Goal: Task Accomplishment & Management: Manage account settings

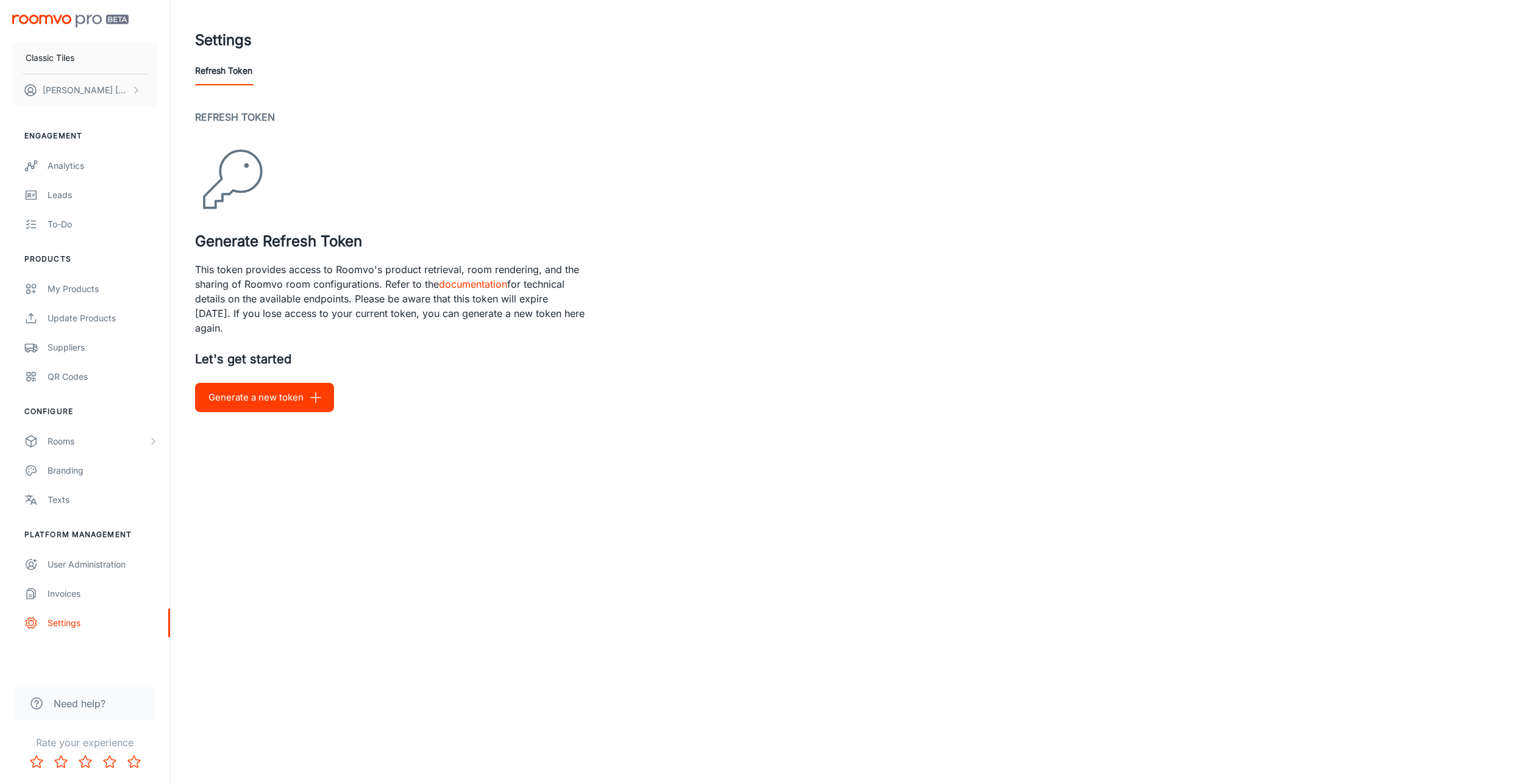
click at [88, 289] on div "My Products" at bounding box center [102, 288] width 111 height 13
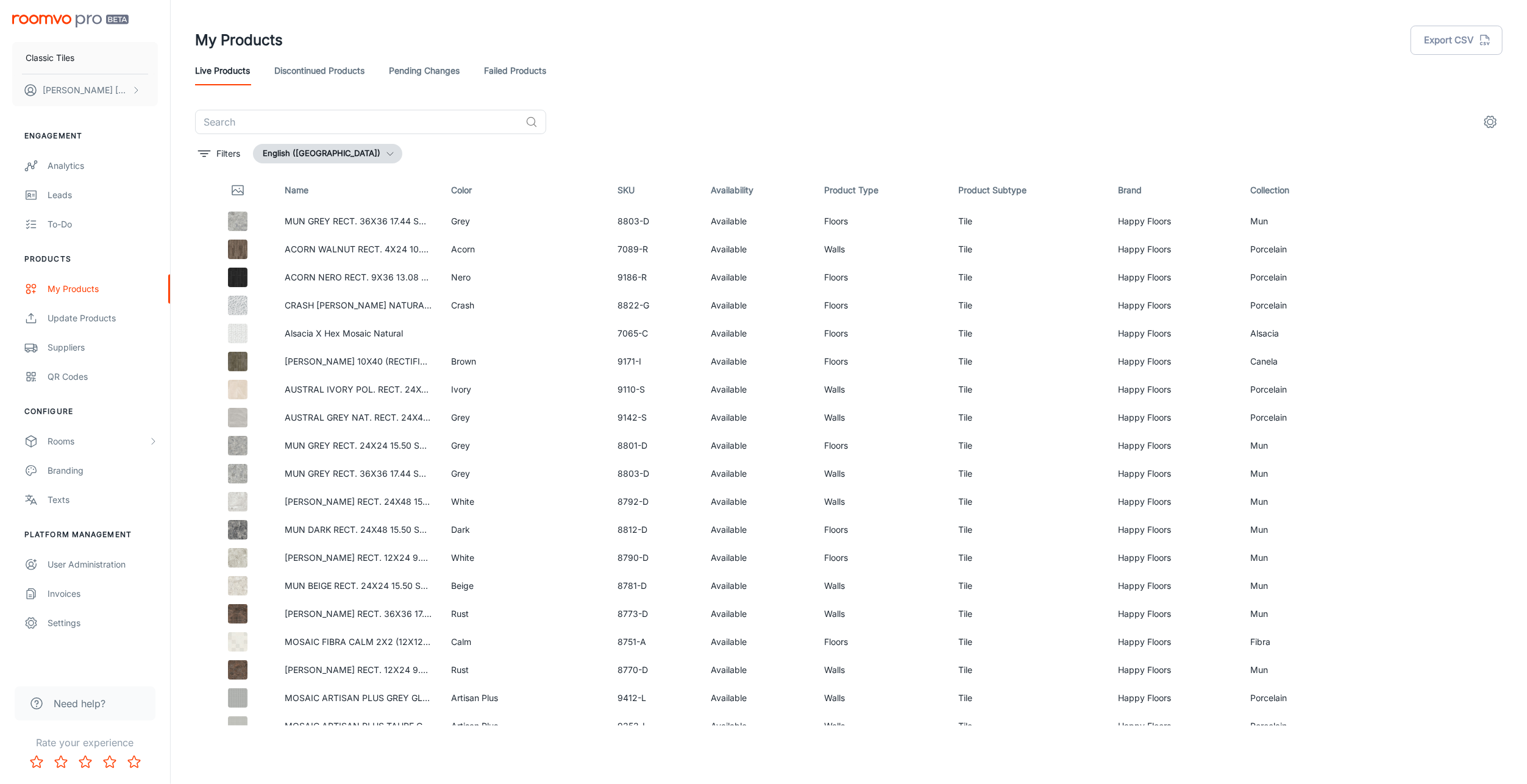
click at [213, 154] on button "Filters" at bounding box center [219, 153] width 48 height 19
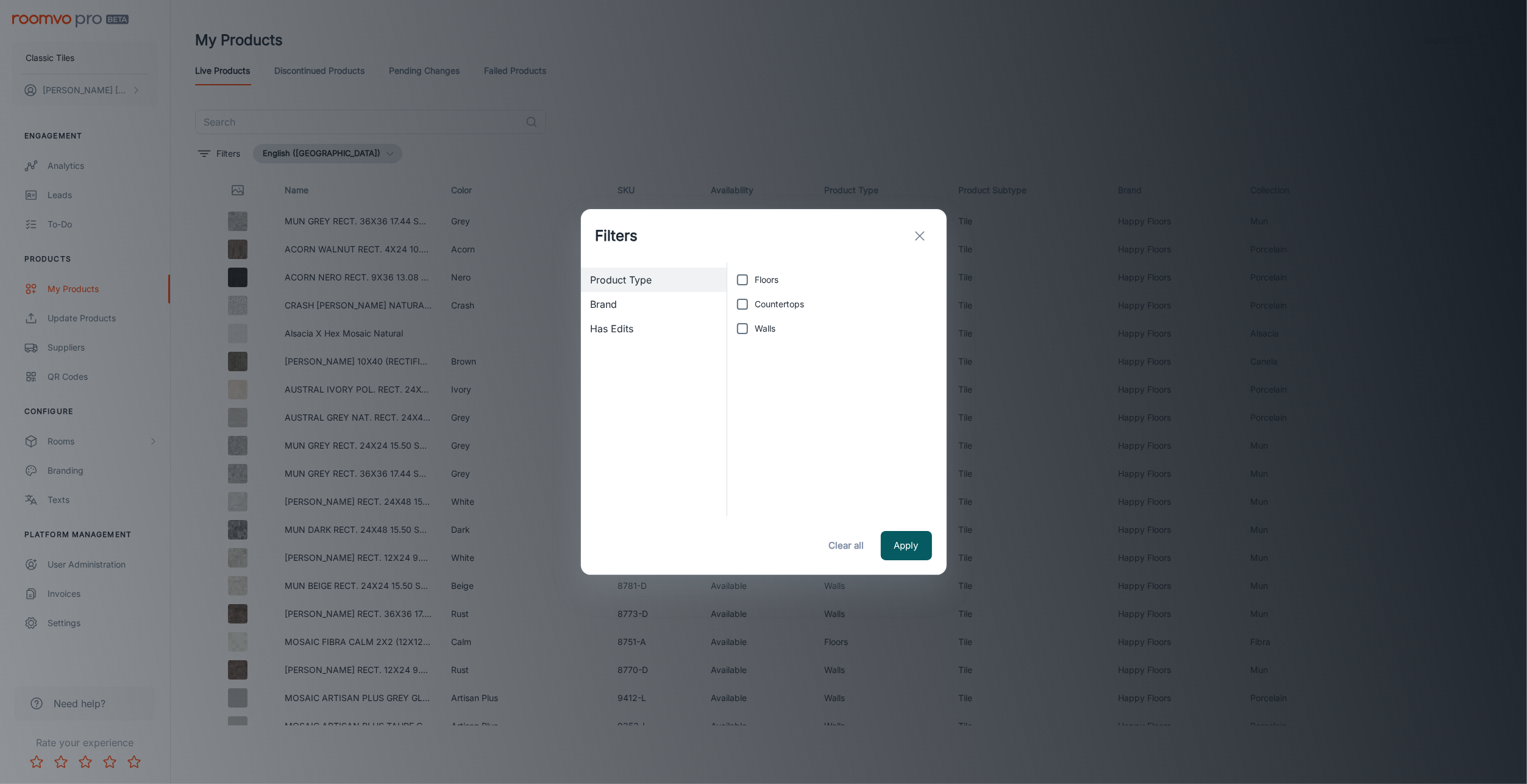
click at [630, 311] on span "Brand" at bounding box center [654, 304] width 127 height 15
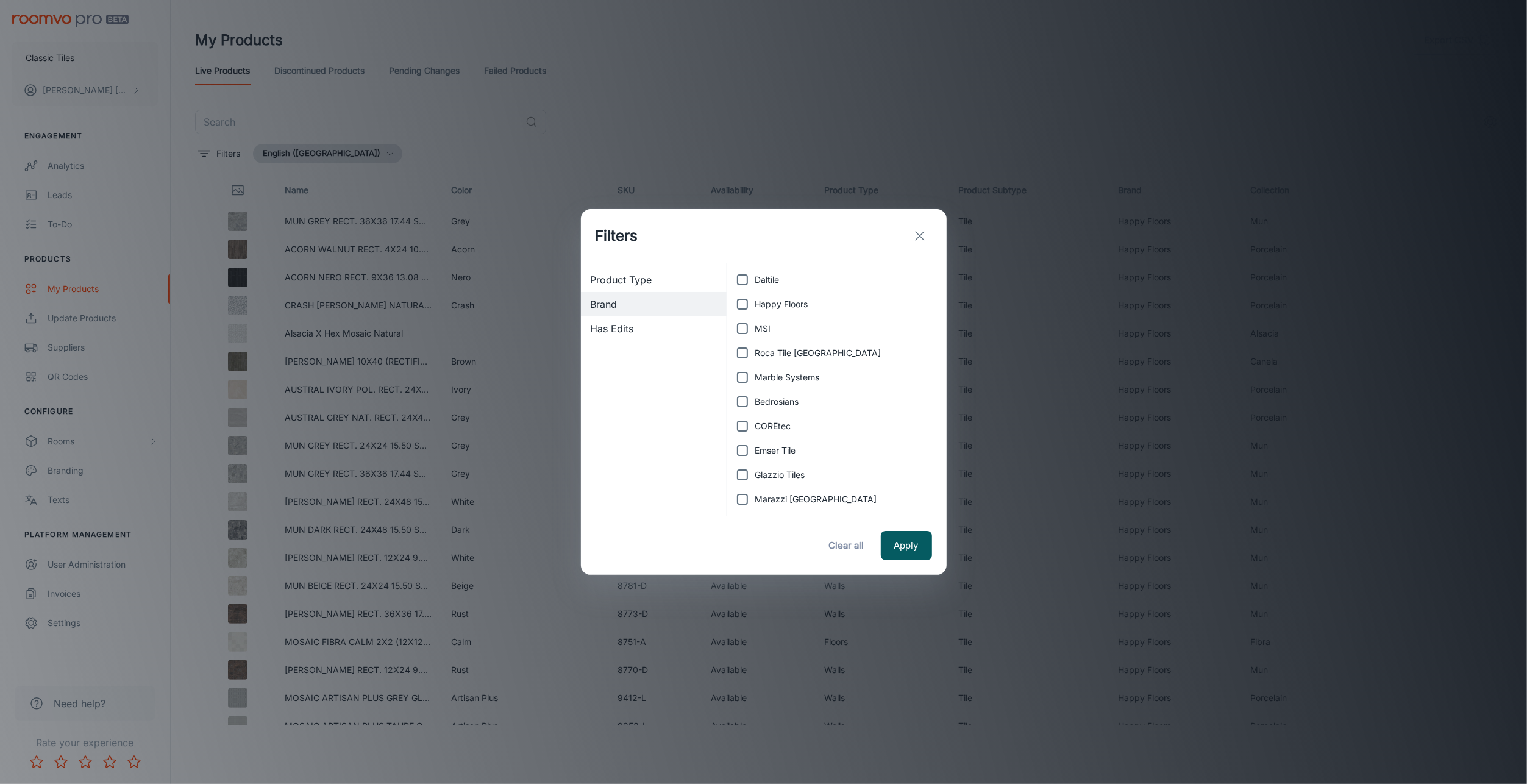
click at [620, 326] on span "Has Edits" at bounding box center [654, 328] width 127 height 15
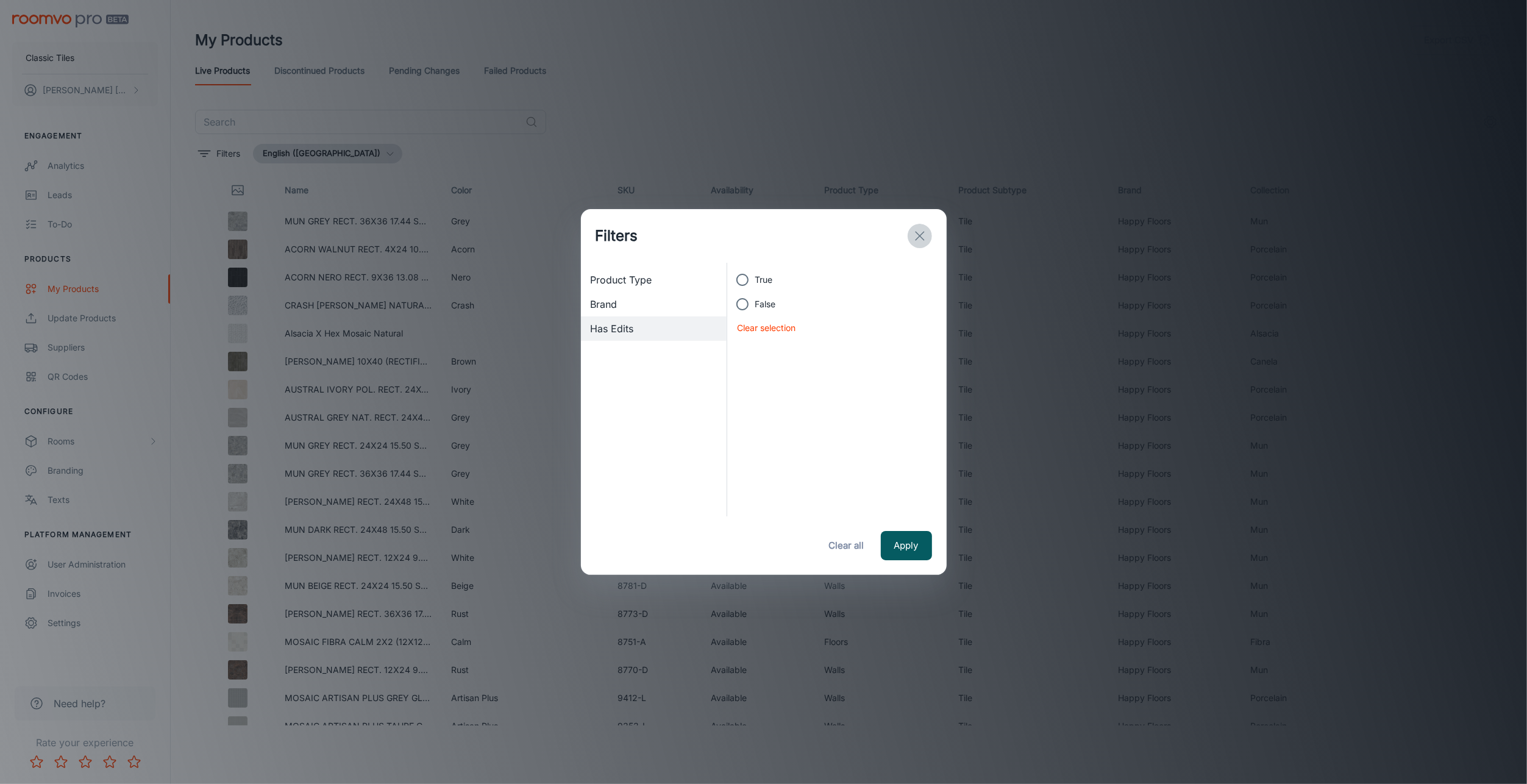
click at [918, 233] on icon "exit" at bounding box center [920, 236] width 15 height 15
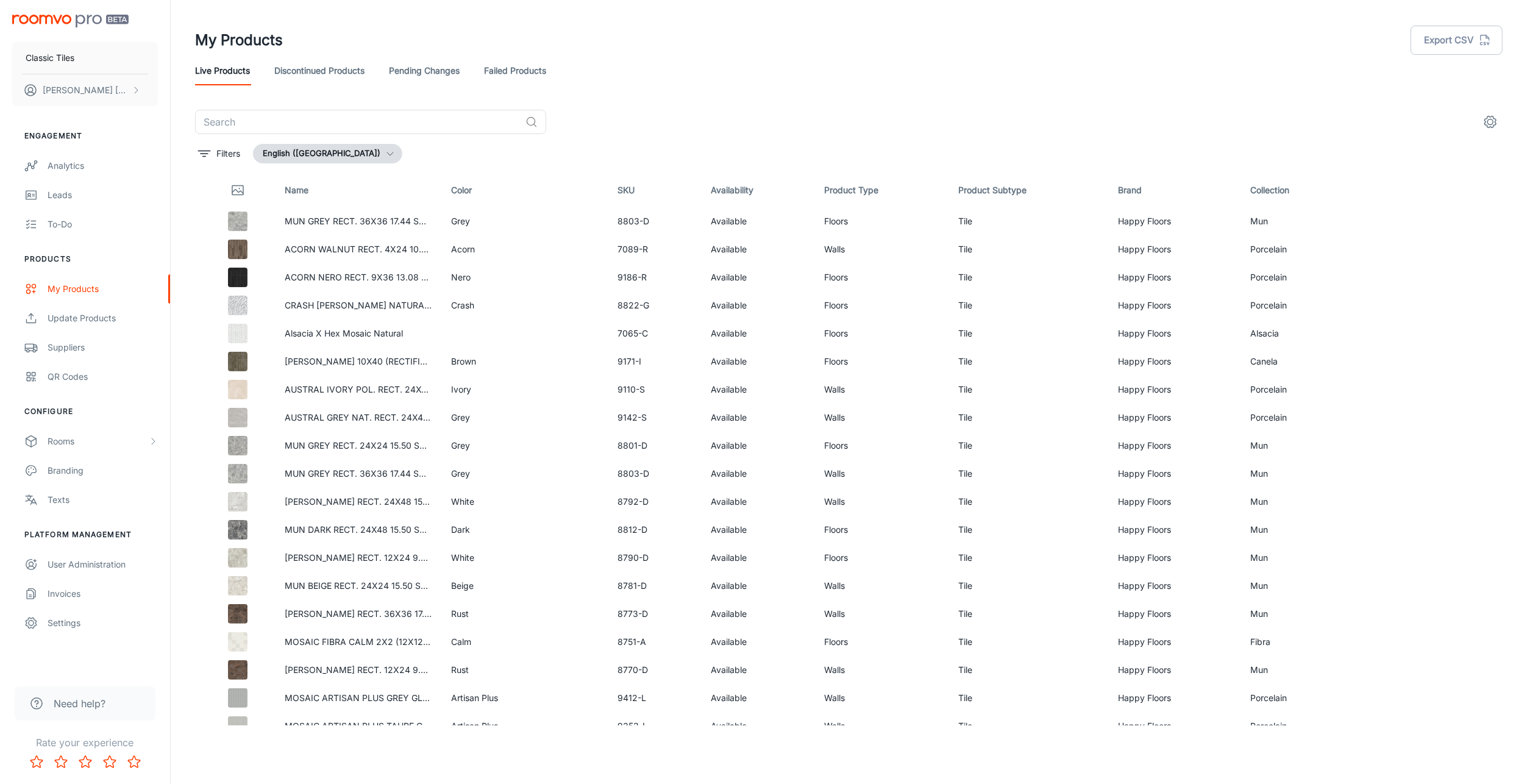
click at [236, 223] on img at bounding box center [237, 221] width 19 height 19
click at [313, 226] on div "MUN GREY RECT. 36X36 17.44 SQ'F PER BOX" at bounding box center [369, 244] width 186 height 42
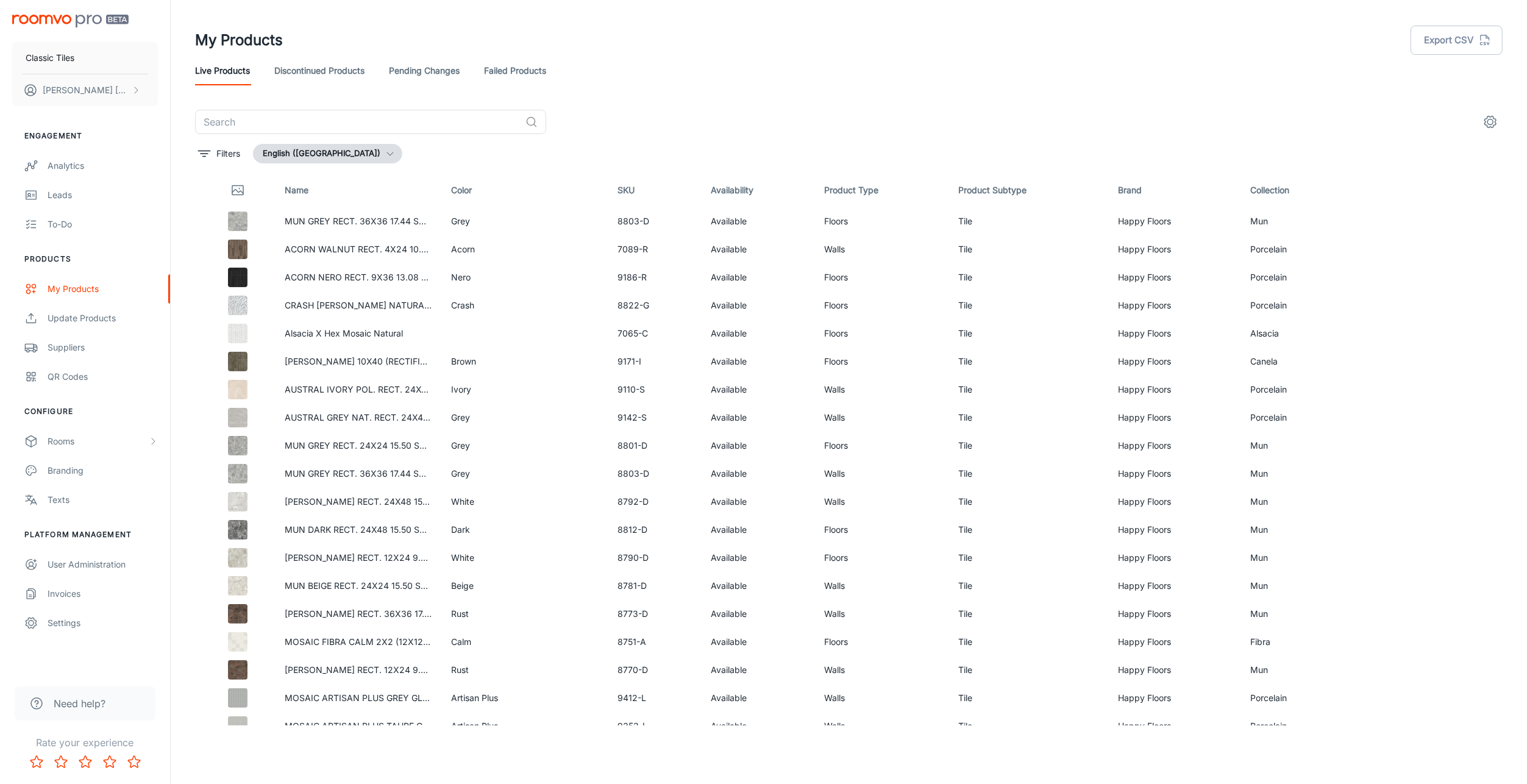
click at [543, 217] on td "Grey" at bounding box center [524, 221] width 166 height 28
click at [433, 70] on link "Pending Changes" at bounding box center [424, 71] width 70 height 29
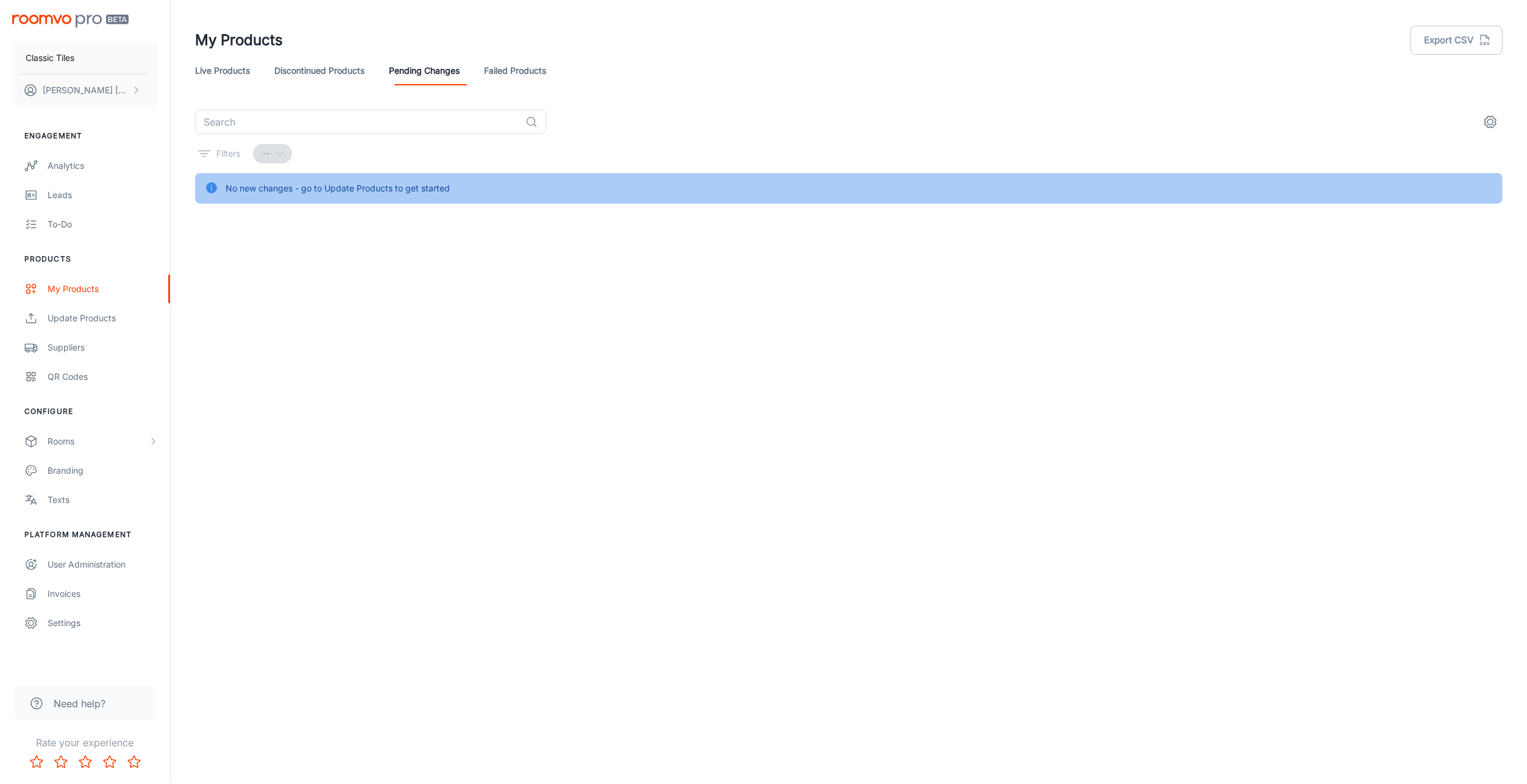
click at [237, 67] on link "Live Products" at bounding box center [222, 71] width 55 height 29
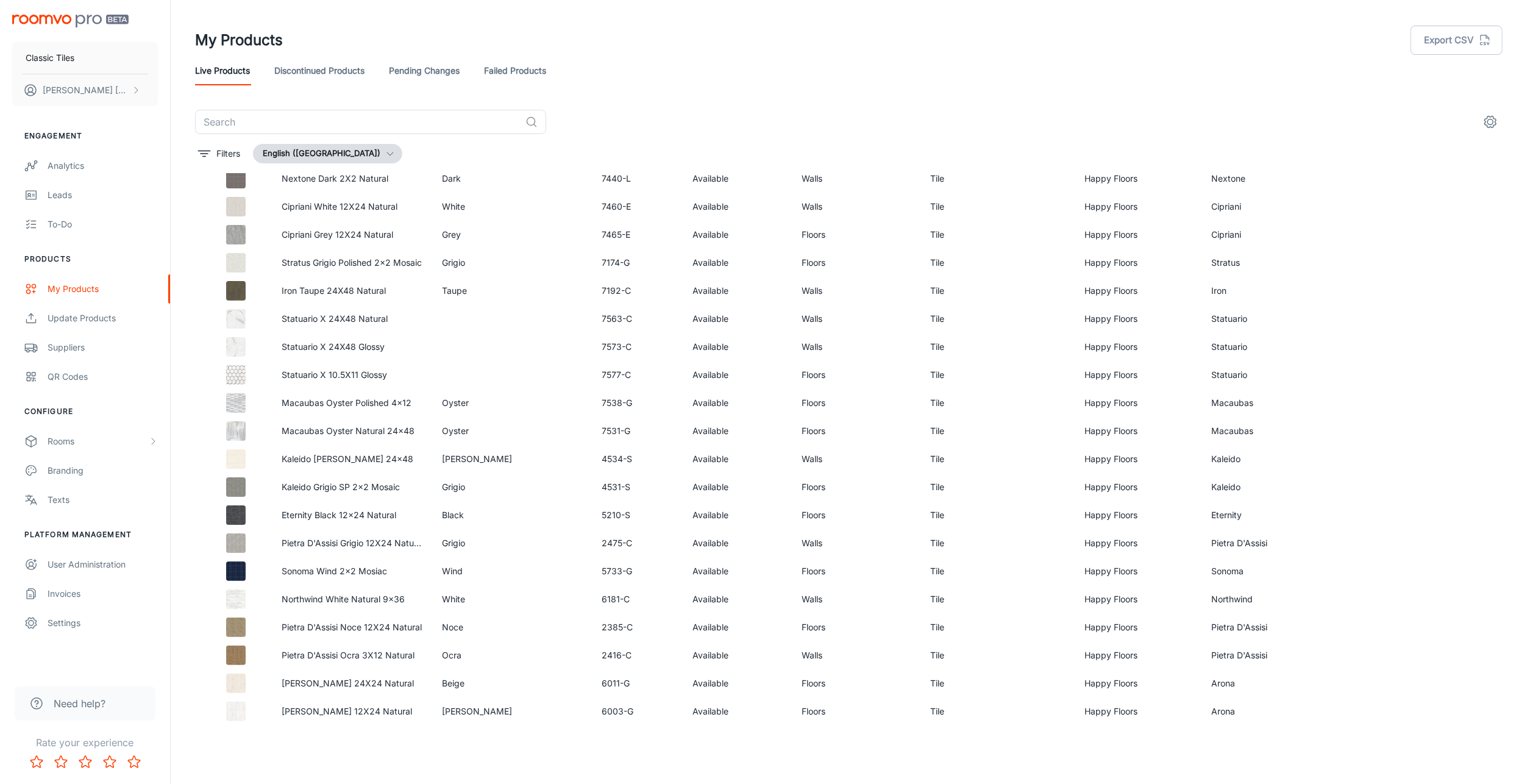
scroll to position [3070, 0]
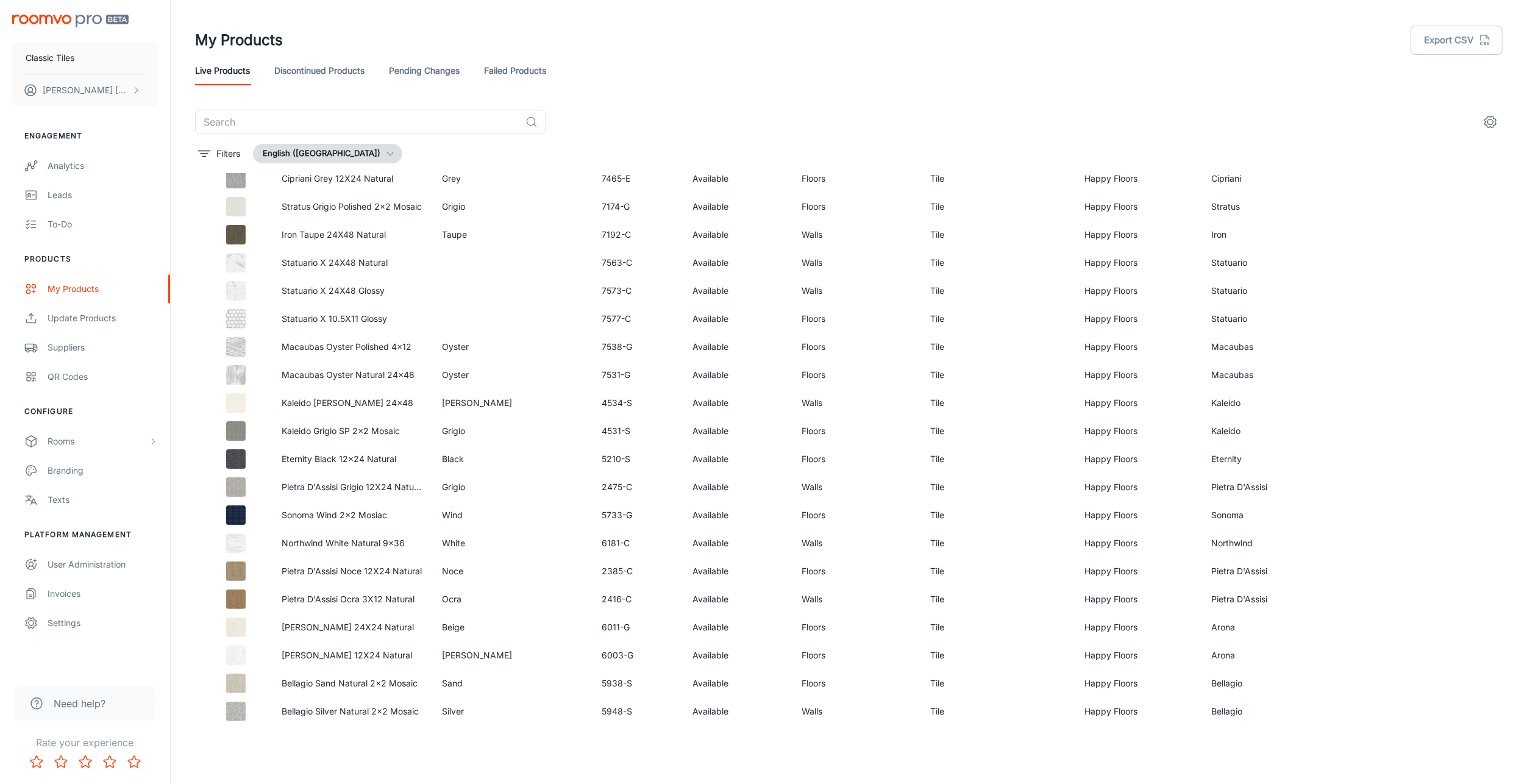
click at [1491, 121] on icon "settings" at bounding box center [1491, 121] width 15 height 15
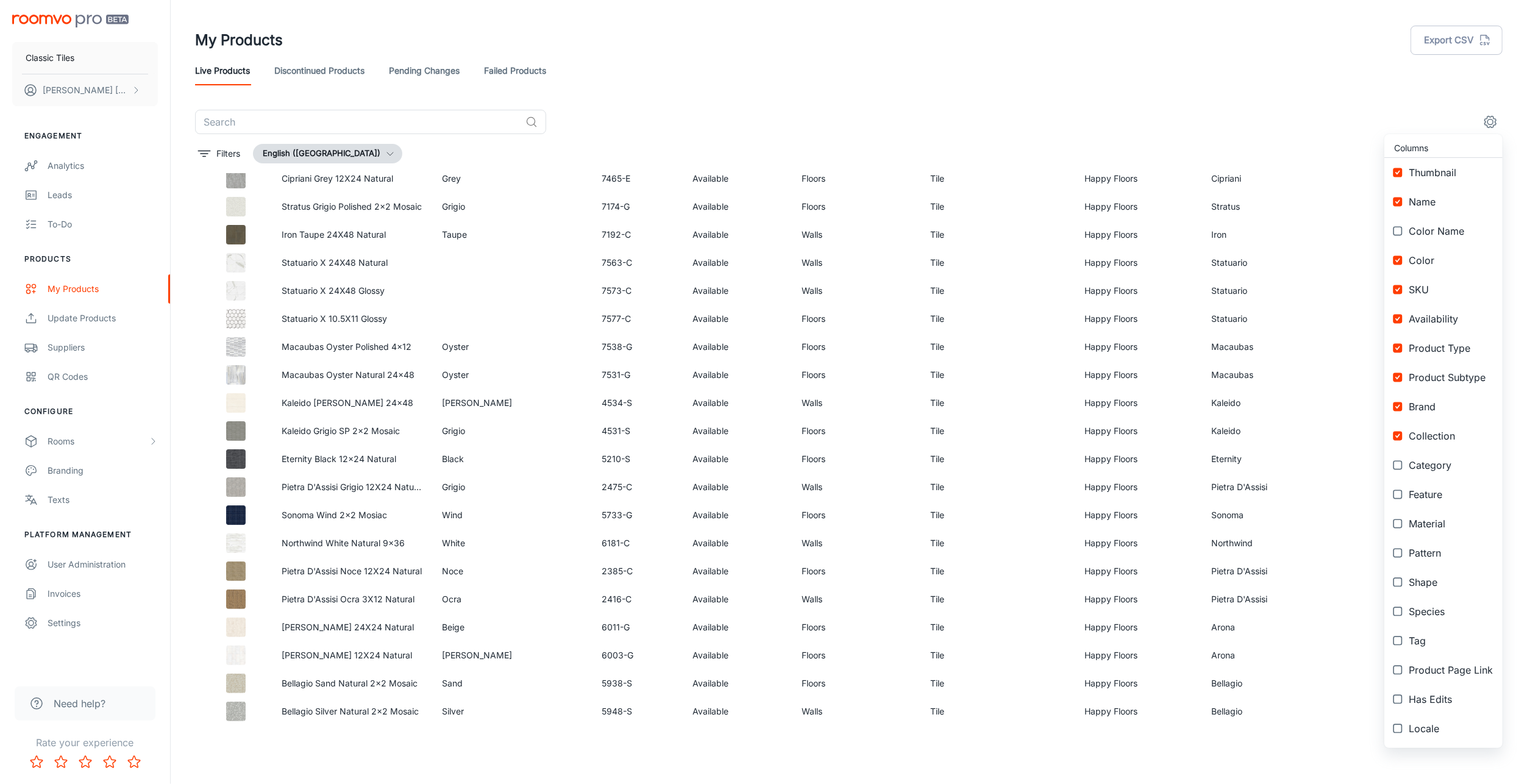
click at [1113, 104] on div at bounding box center [764, 392] width 1527 height 784
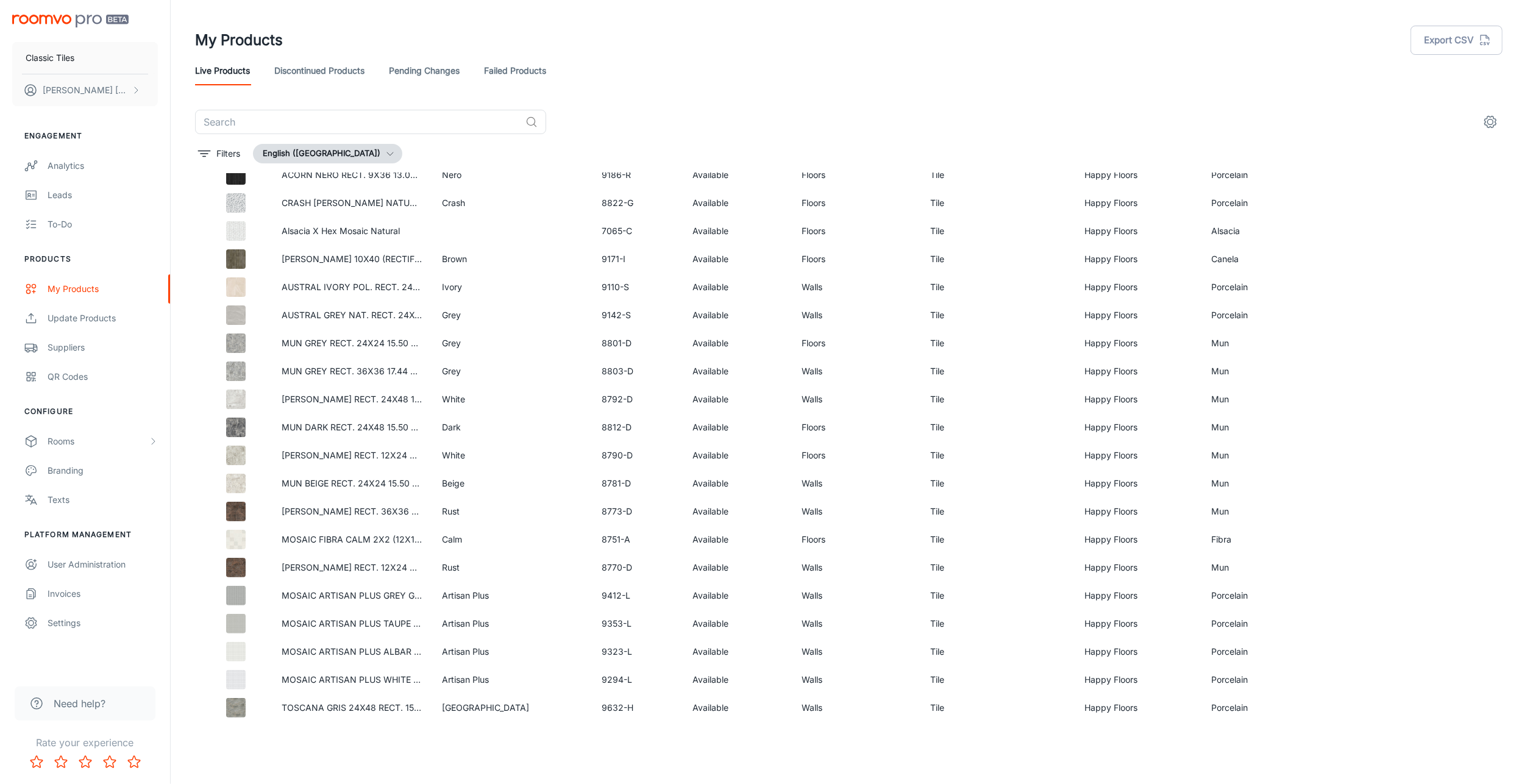
scroll to position [0, 0]
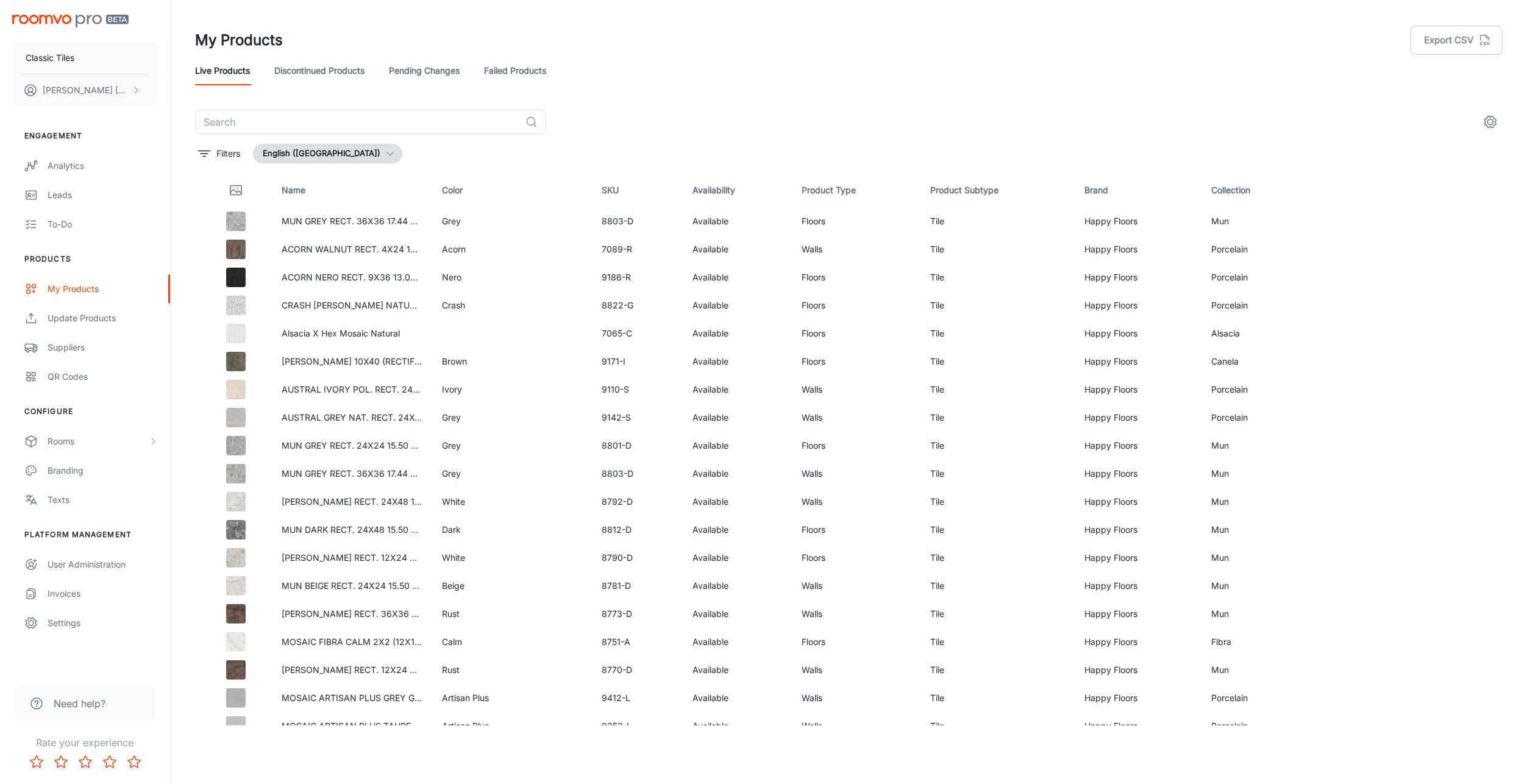
click at [1486, 119] on icon "settings" at bounding box center [1491, 122] width 12 height 12
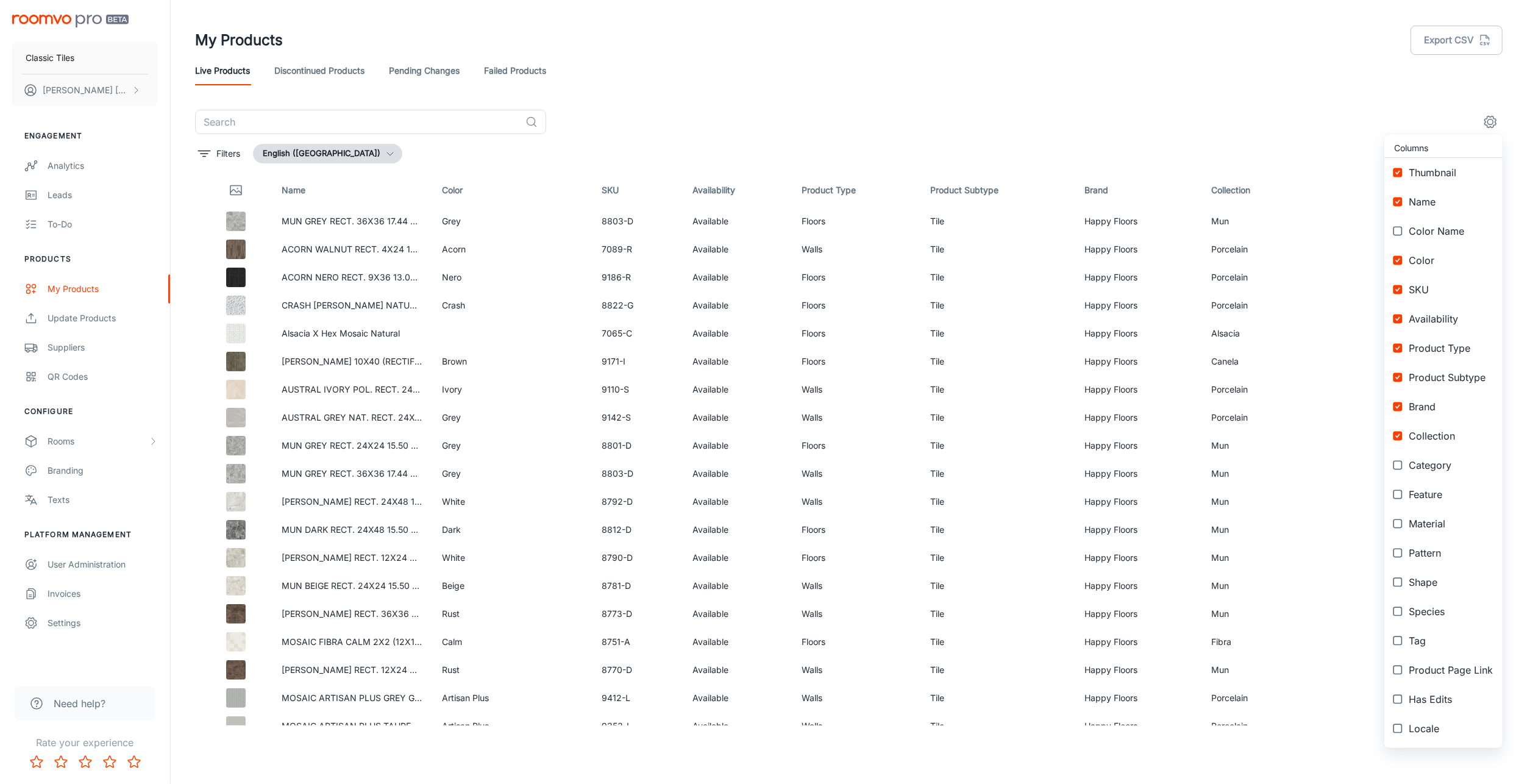
click at [1423, 230] on span "Color Name" at bounding box center [1451, 230] width 84 height 15
click at [1413, 471] on span "Category" at bounding box center [1451, 465] width 84 height 15
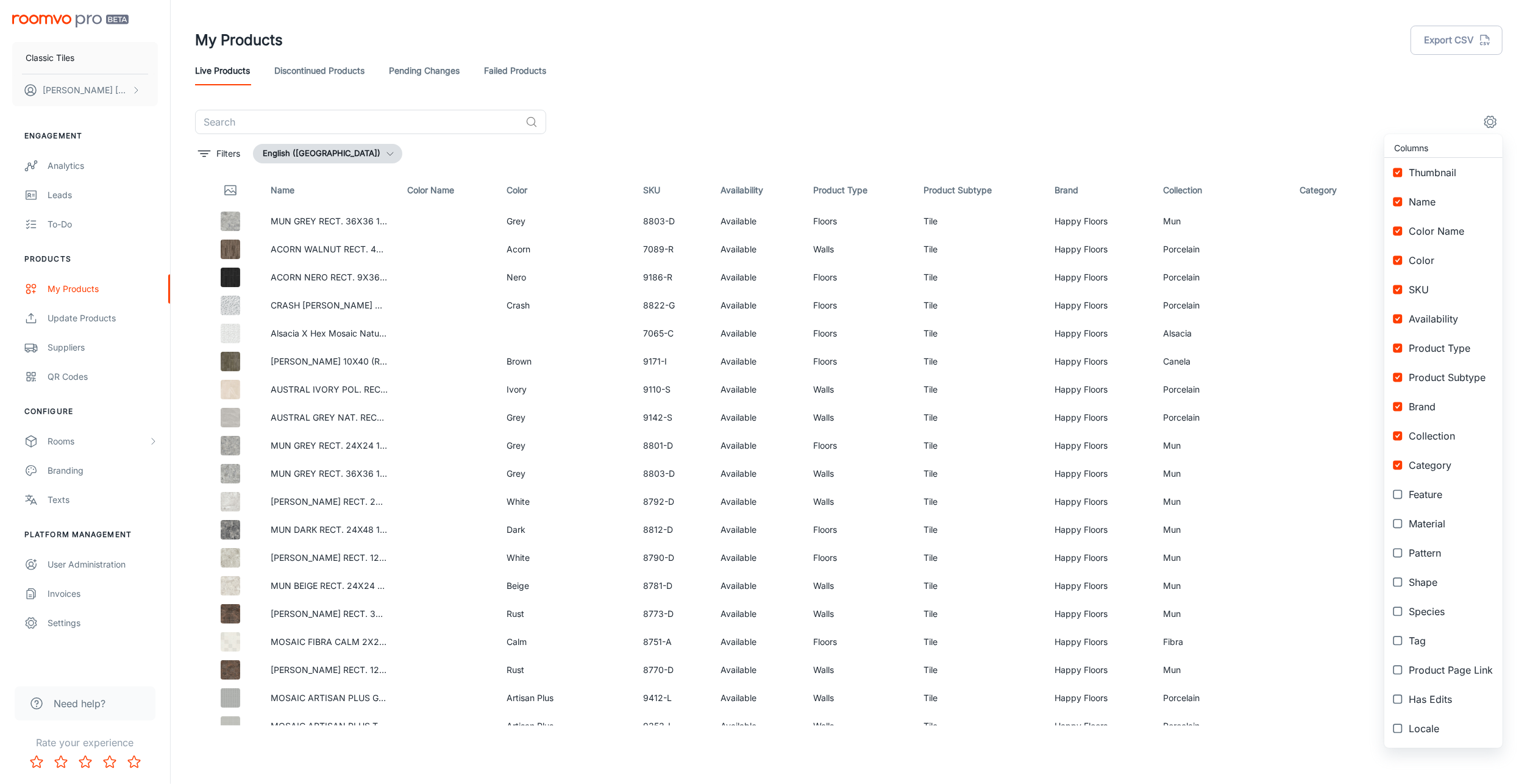
drag, startPoint x: 1395, startPoint y: 465, endPoint x: 1402, endPoint y: 468, distance: 7.6
click at [1395, 465] on input "checkbox" at bounding box center [1398, 465] width 22 height 22
checkbox input "false"
click at [1401, 492] on input "checkbox" at bounding box center [1398, 494] width 22 height 22
checkbox input "true"
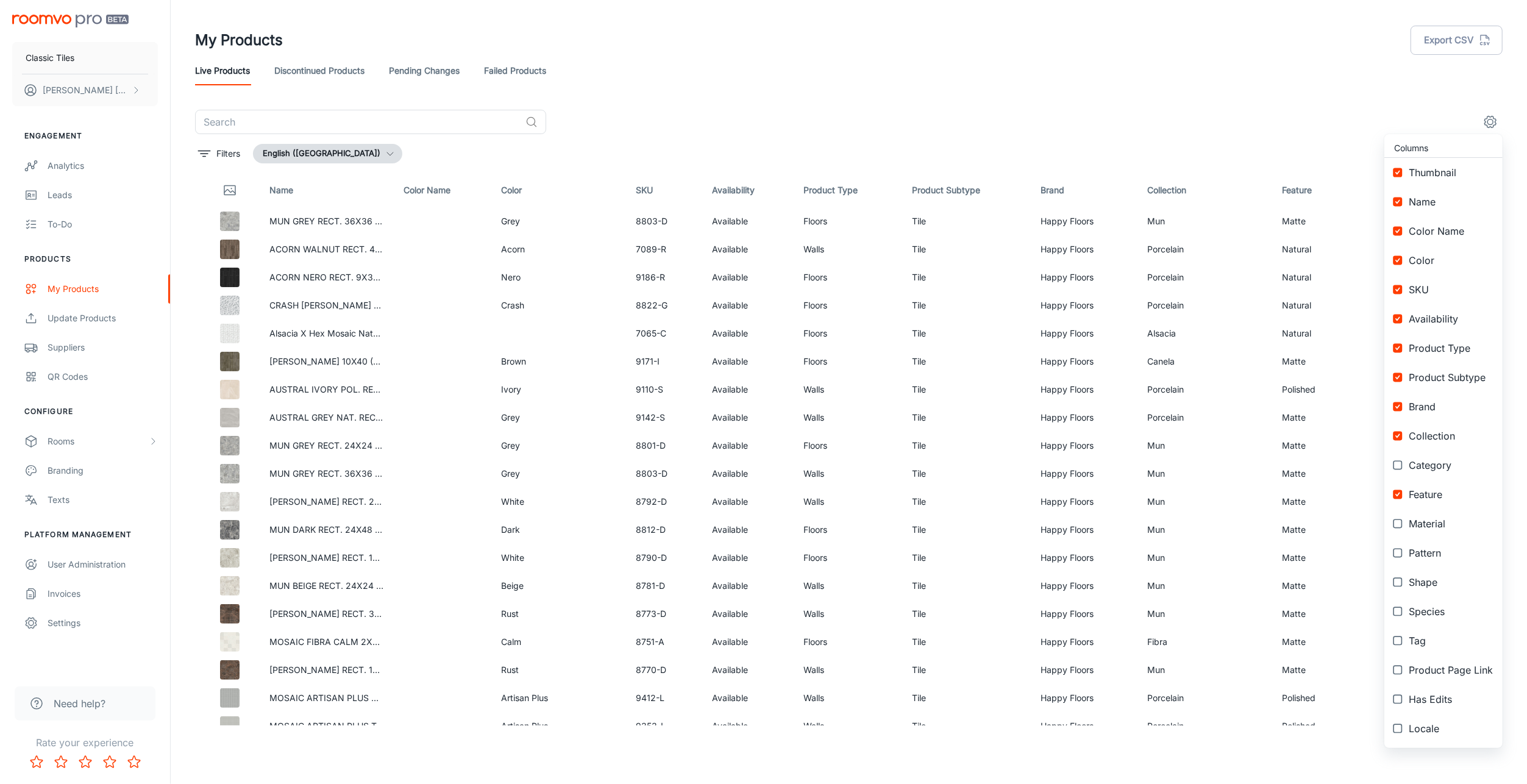
checkbox input "true"
click at [1399, 469] on input "checkbox" at bounding box center [1398, 465] width 22 height 22
checkbox input "true"
click at [1398, 523] on input "checkbox" at bounding box center [1398, 523] width 22 height 22
checkbox input "true"
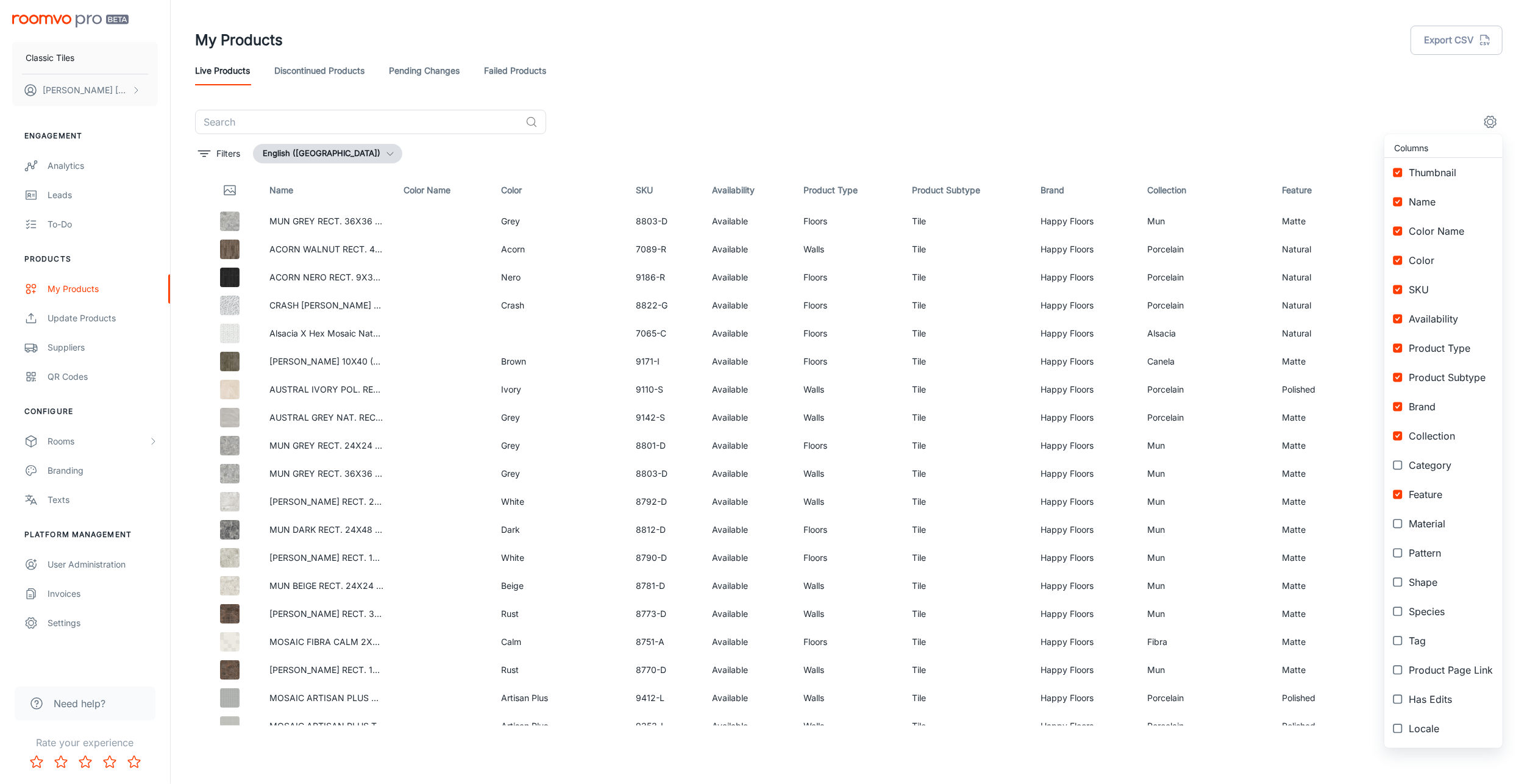
click at [1398, 552] on input "checkbox" at bounding box center [1398, 553] width 22 height 22
checkbox input "true"
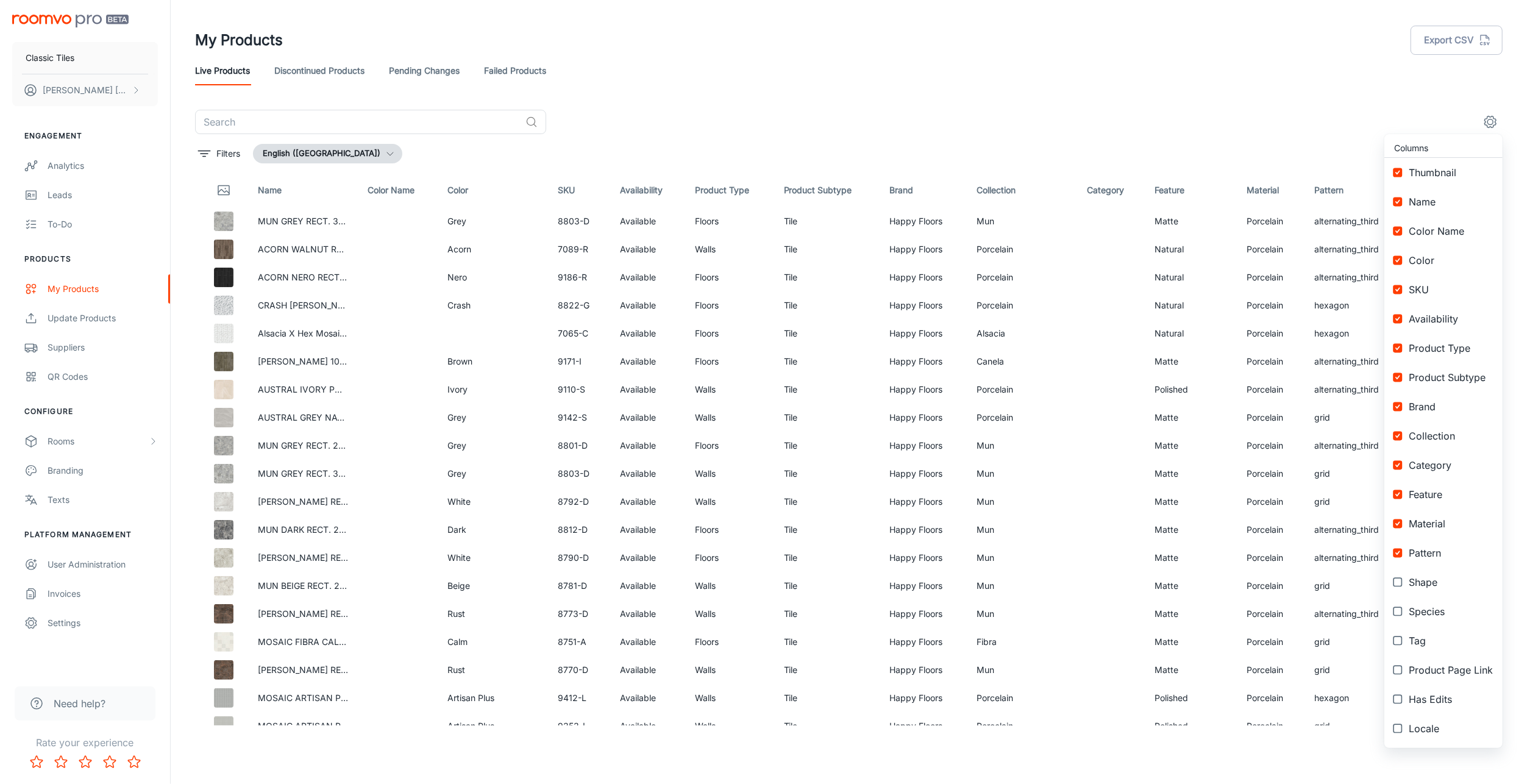
click at [1396, 588] on input "checkbox" at bounding box center [1398, 582] width 22 height 22
checkbox input "true"
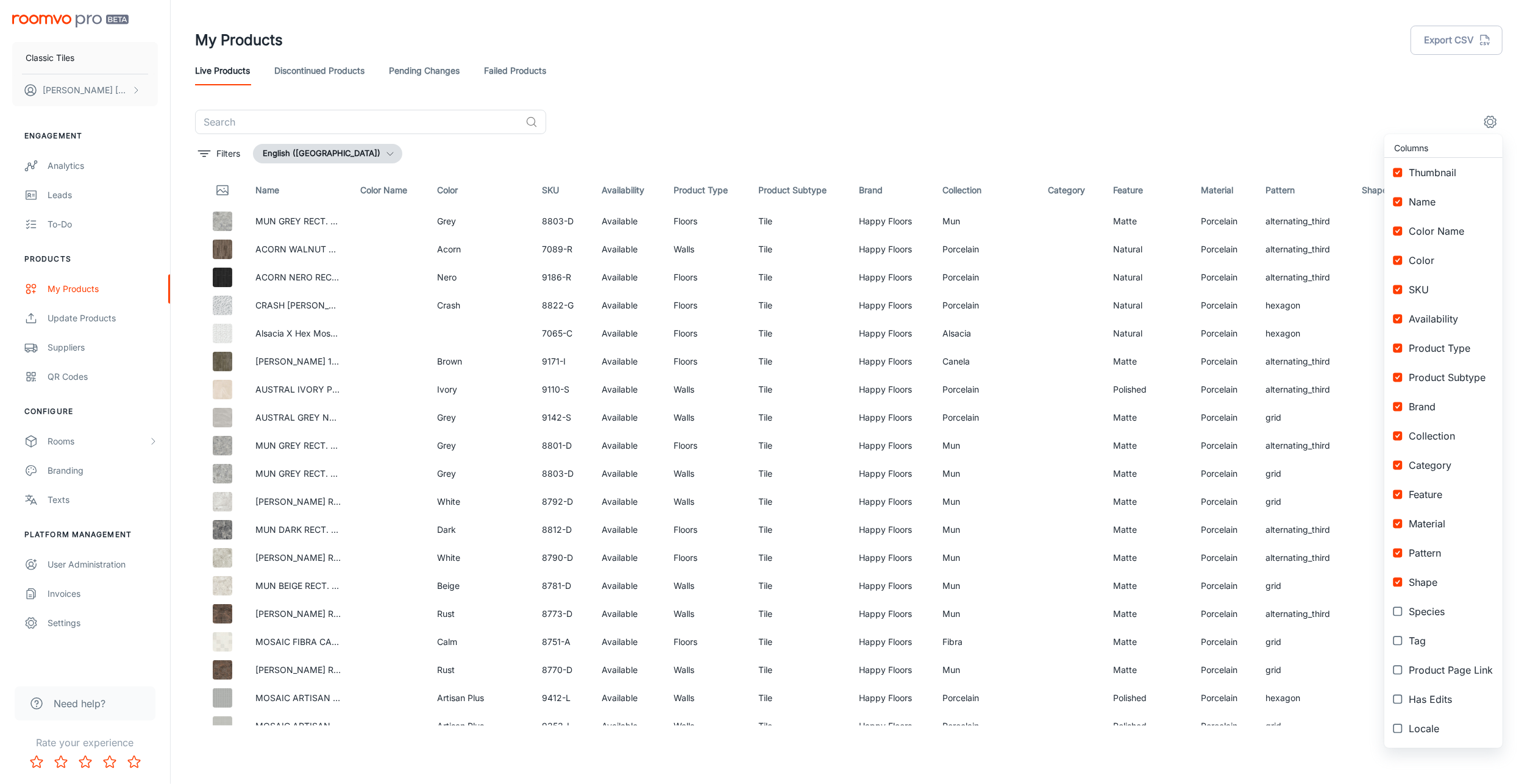
click at [1398, 611] on input "checkbox" at bounding box center [1398, 611] width 22 height 22
checkbox input "true"
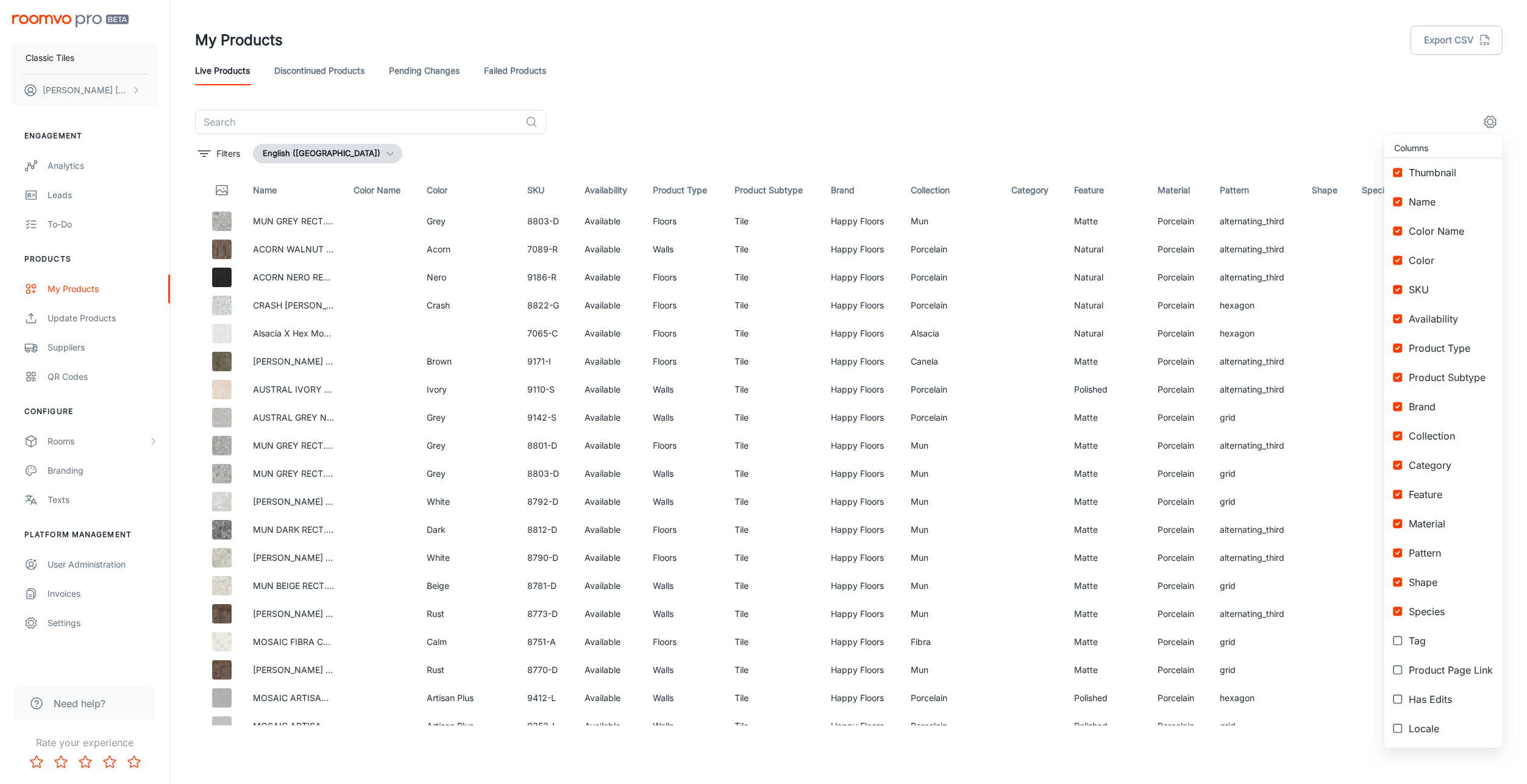
click at [1401, 637] on input "checkbox" at bounding box center [1398, 640] width 22 height 22
checkbox input "true"
click at [1395, 668] on input "checkbox" at bounding box center [1398, 670] width 22 height 22
checkbox input "true"
click at [1397, 700] on input "checkbox" at bounding box center [1398, 699] width 22 height 22
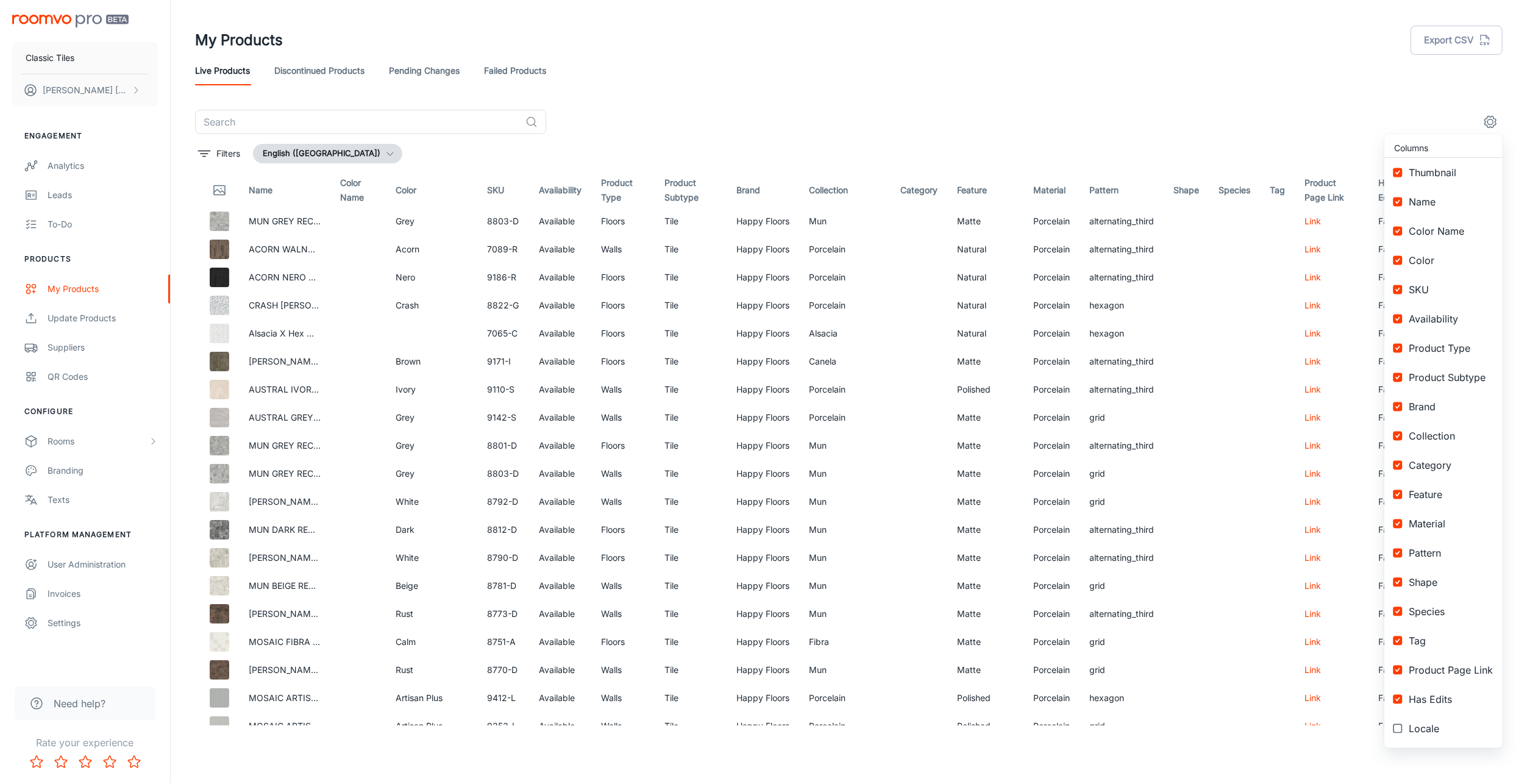
click at [1401, 700] on input "checkbox" at bounding box center [1398, 699] width 22 height 22
checkbox input "false"
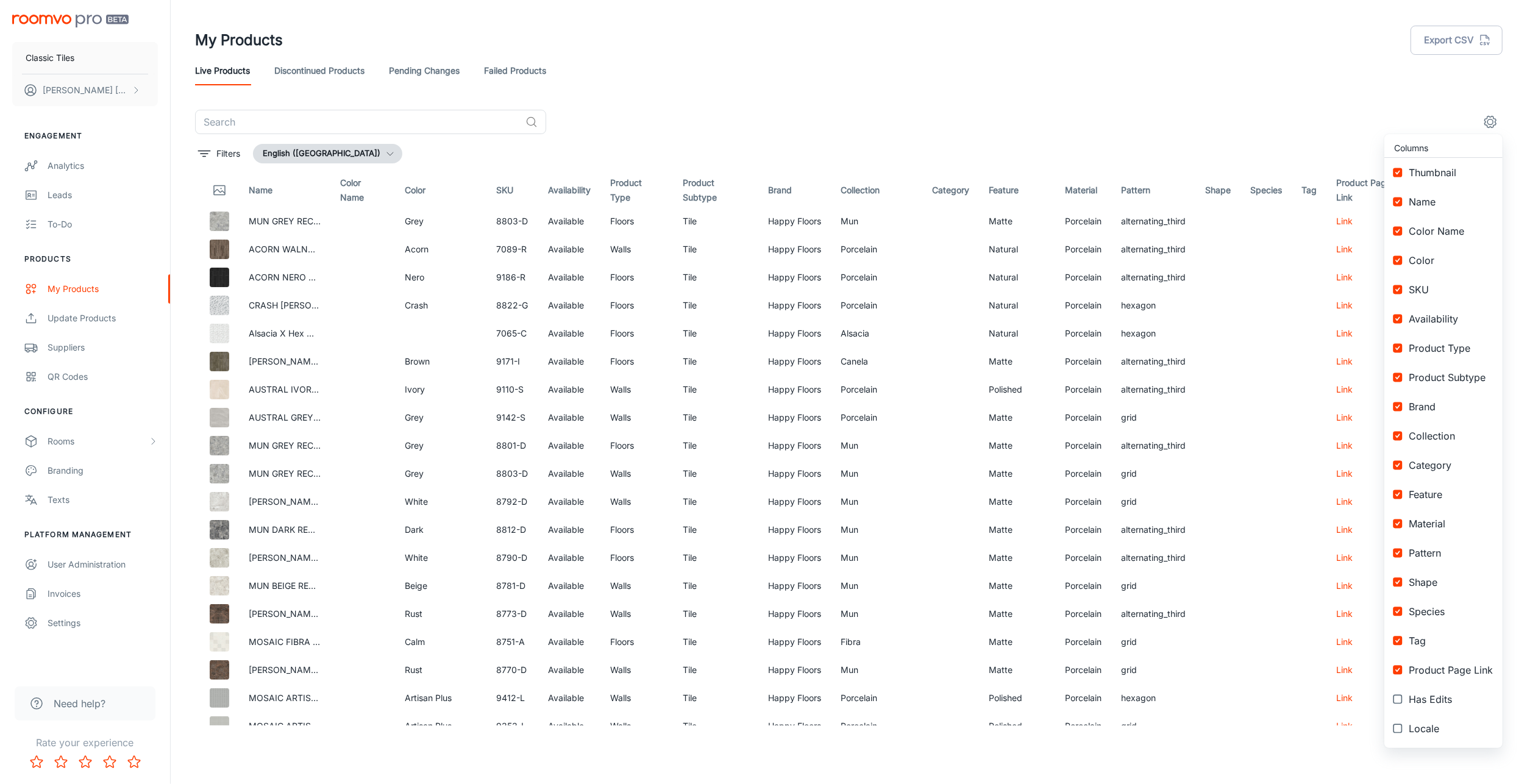
click at [1293, 117] on div at bounding box center [764, 392] width 1527 height 784
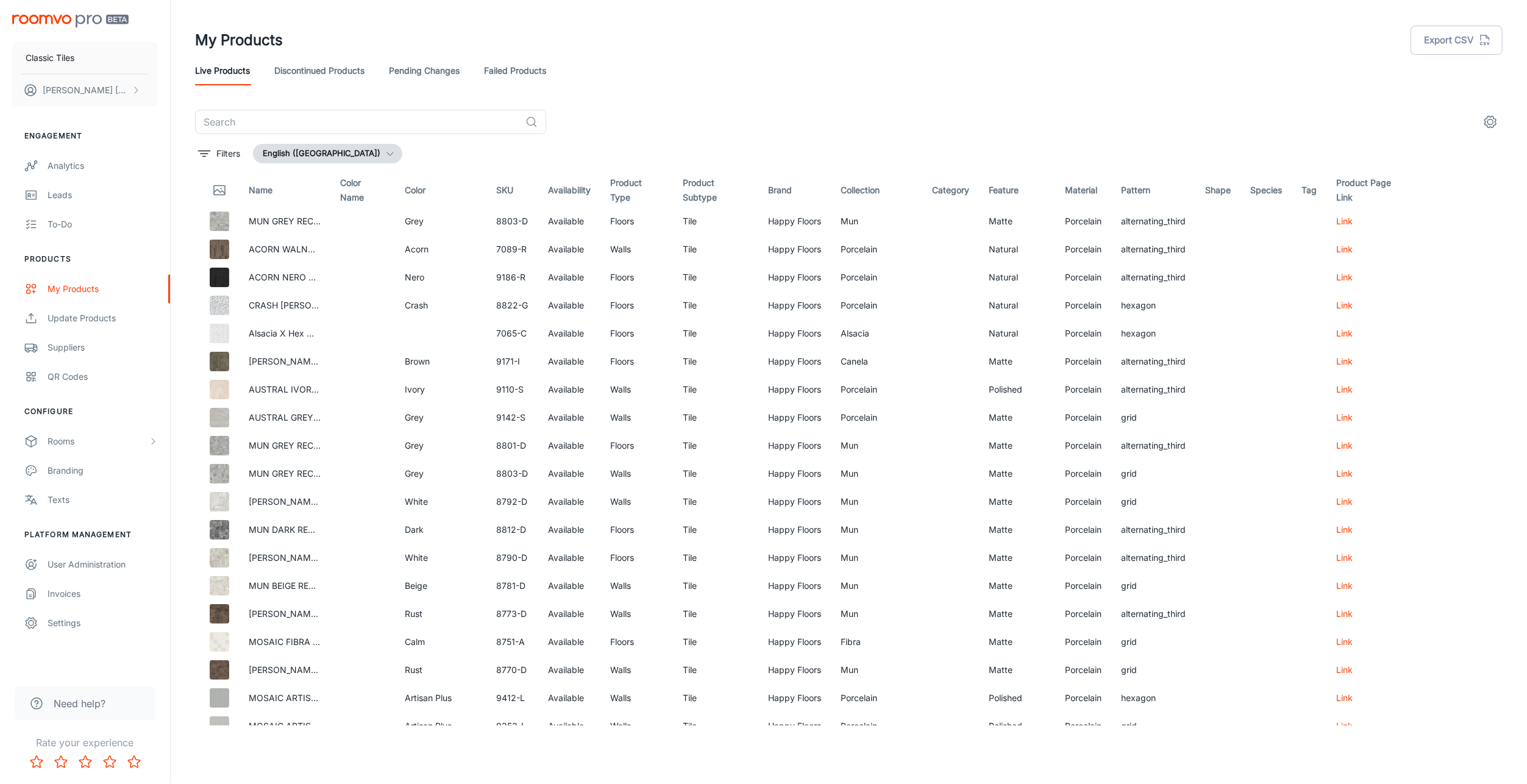
click at [1337, 222] on link "Link" at bounding box center [1344, 220] width 16 height 10
